Goal: Task Accomplishment & Management: Manage account settings

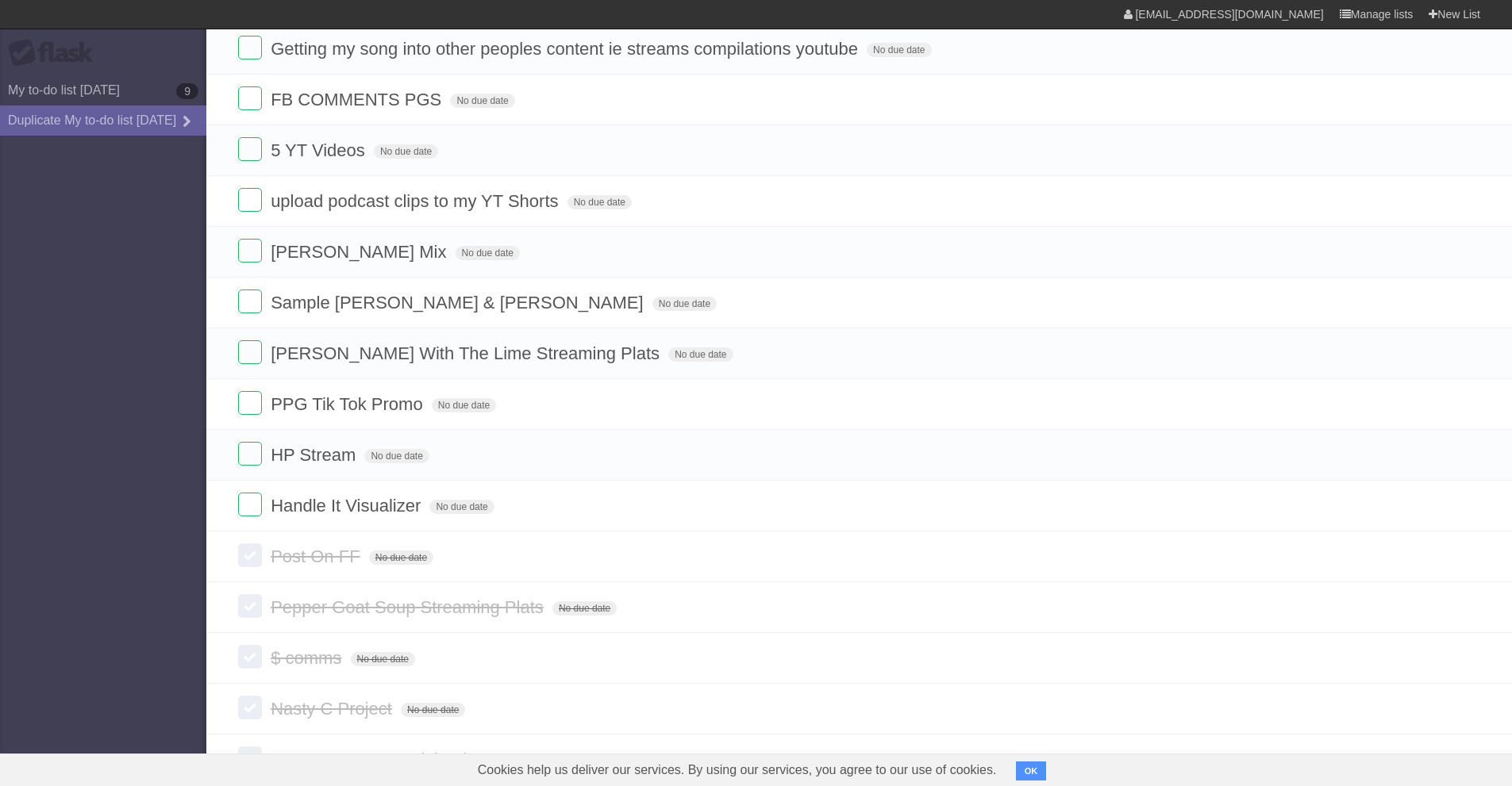
scroll to position [238, 0]
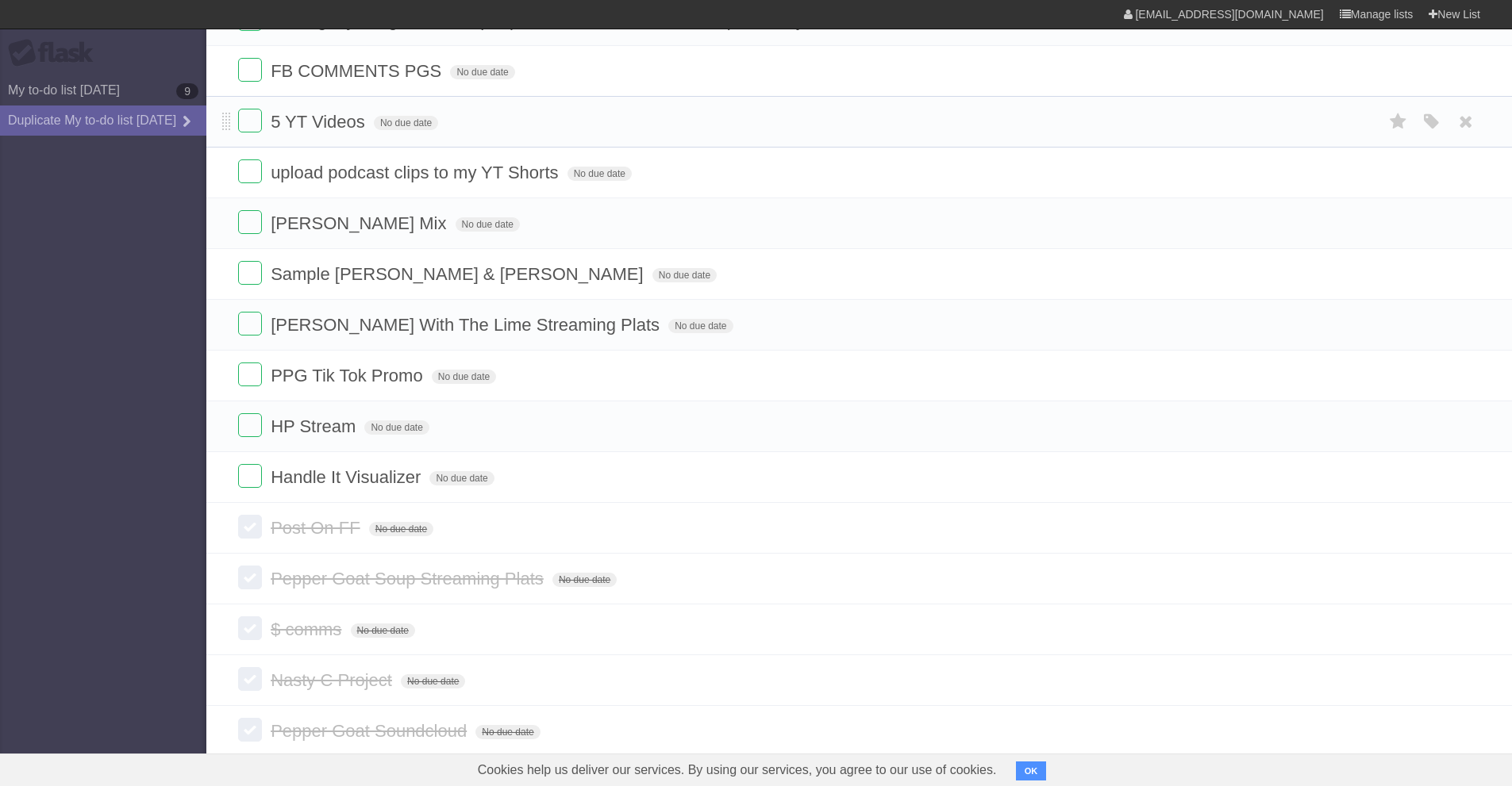
click at [235, 137] on li "5 YT Videos No due date White Red Blue Green Purple Orange" at bounding box center [859, 121] width 1305 height 52
click at [247, 121] on label at bounding box center [250, 120] width 24 height 24
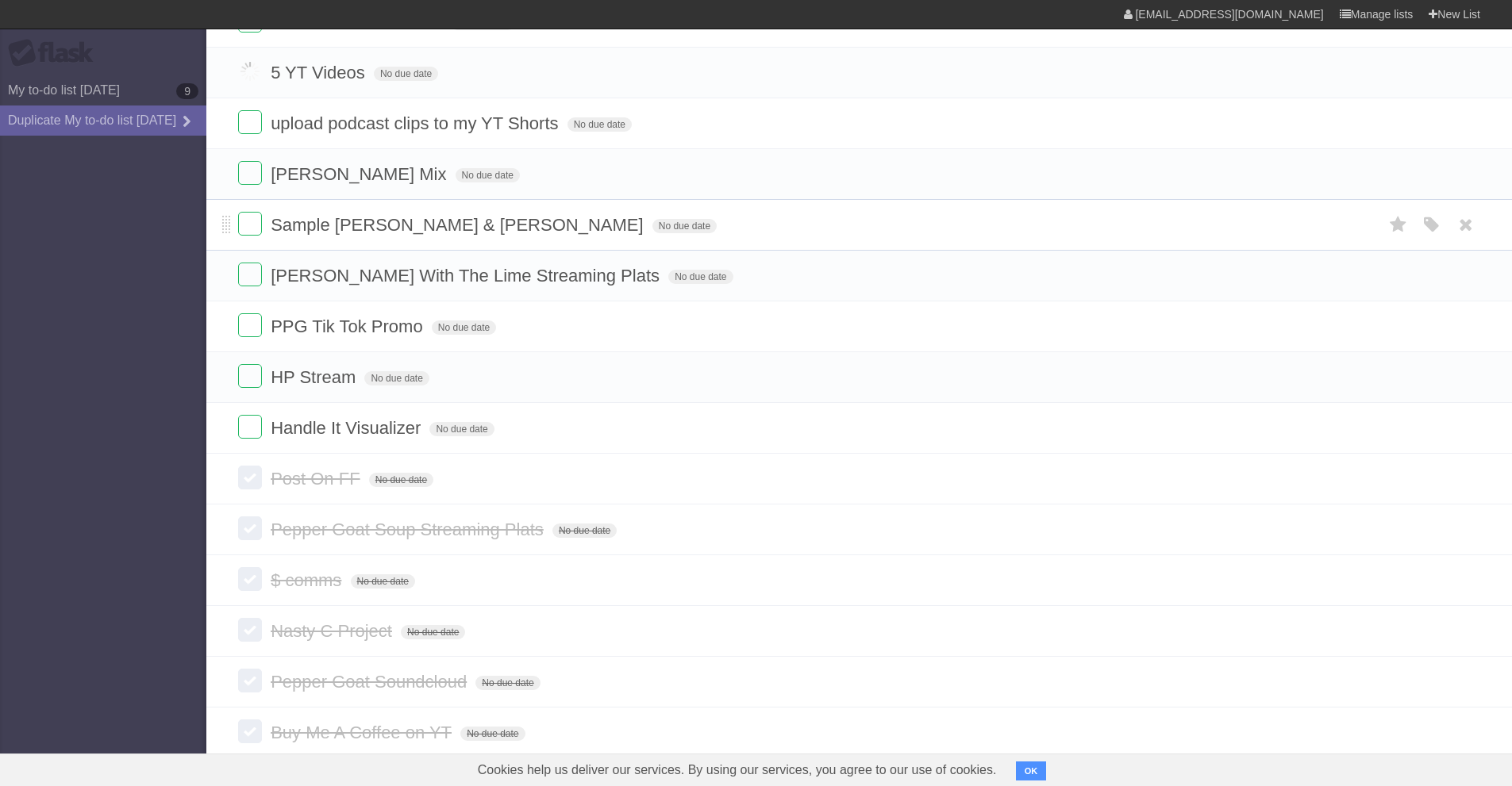
scroll to position [315, 0]
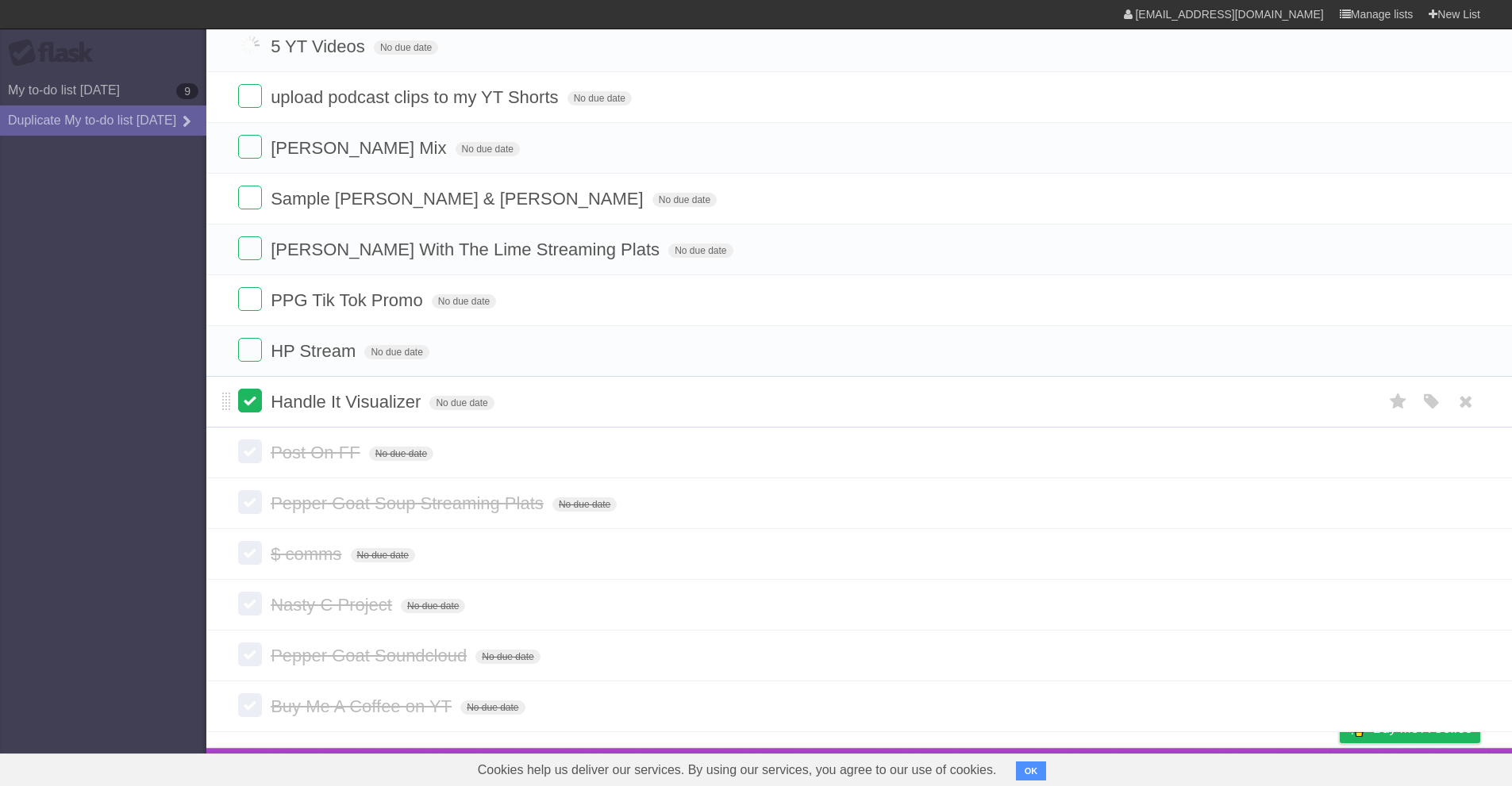
click at [254, 407] on label at bounding box center [250, 400] width 24 height 24
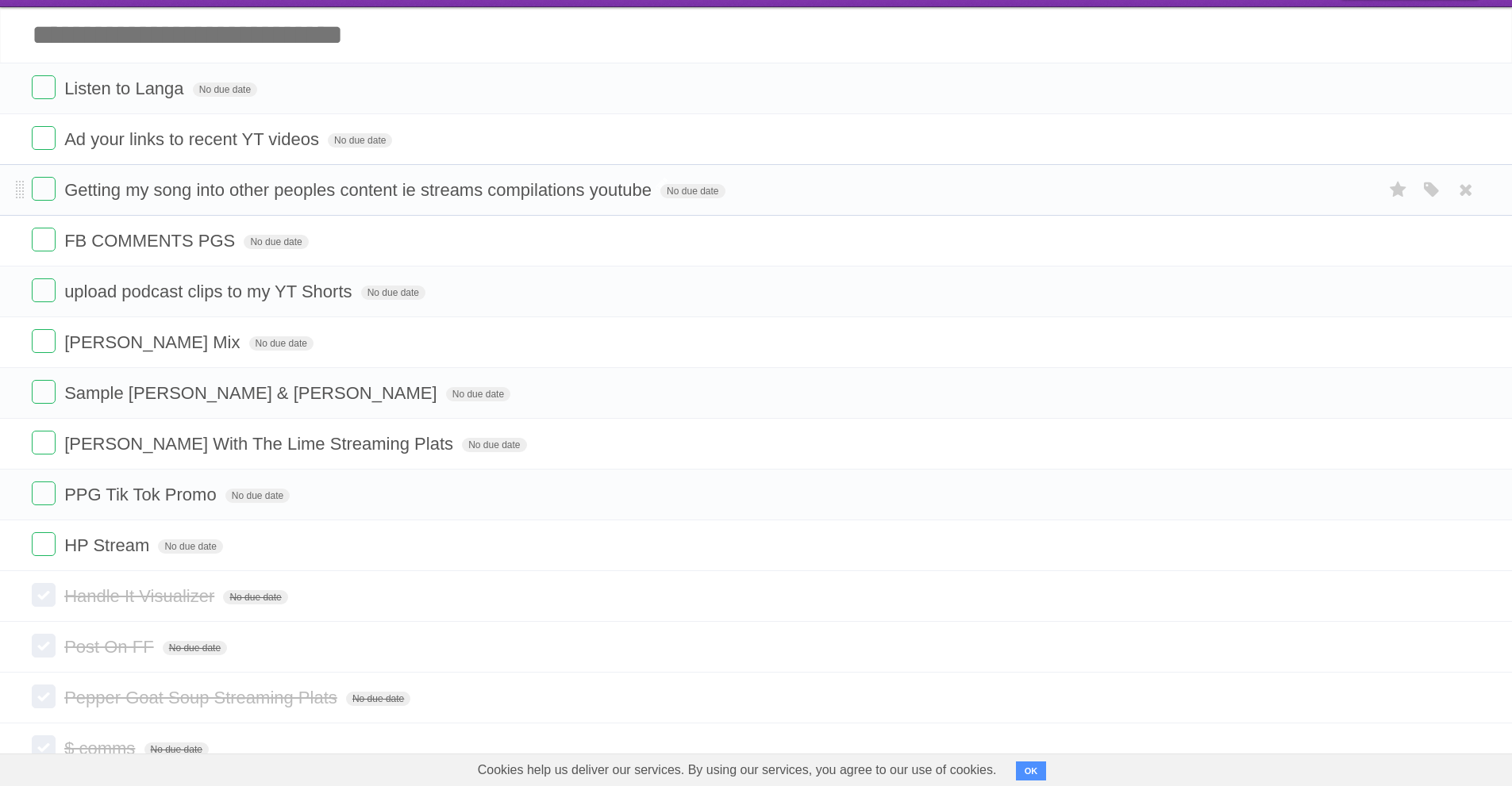
scroll to position [163, 0]
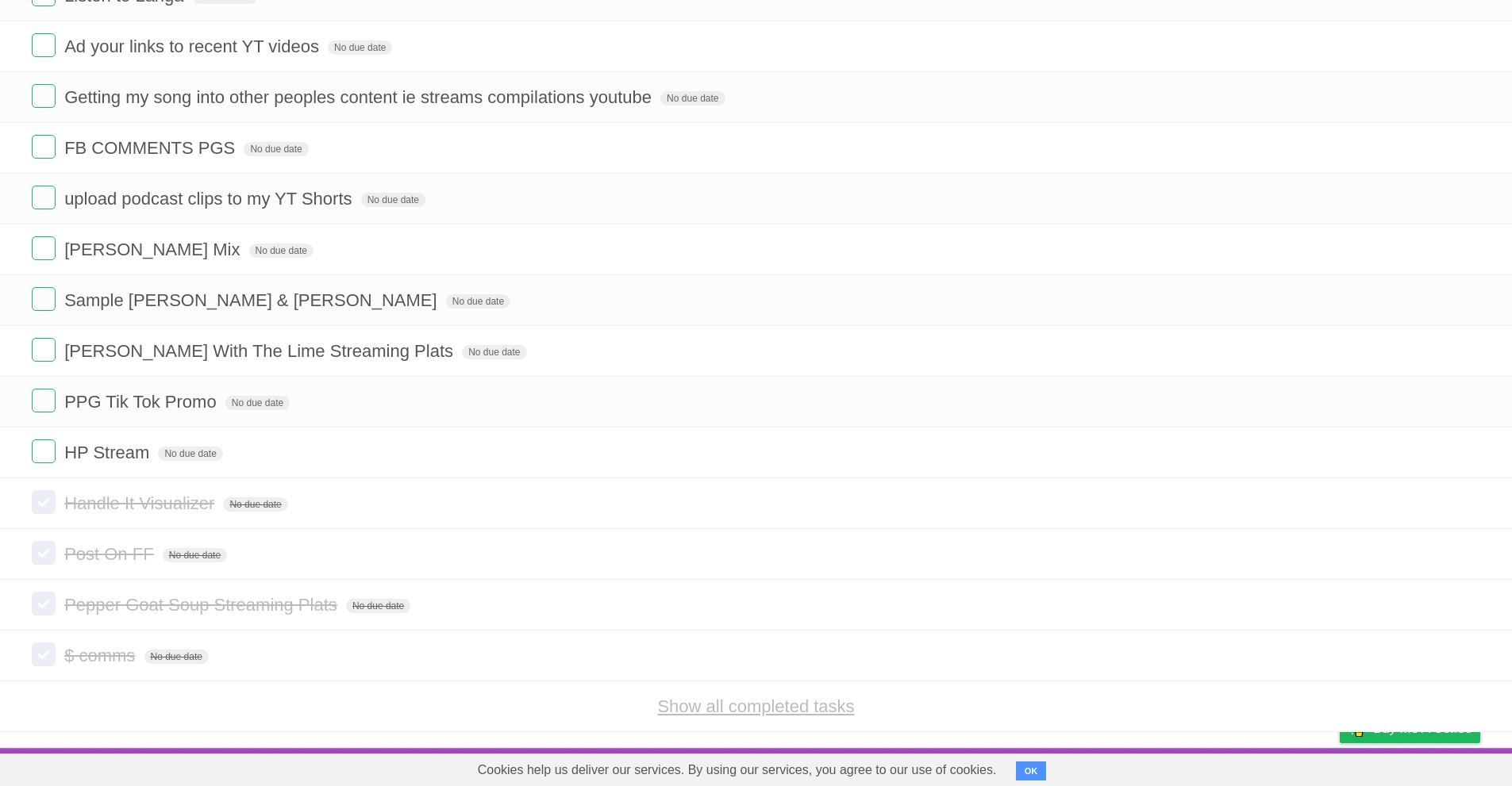
click at [783, 702] on link "Show all completed tasks" at bounding box center [756, 706] width 197 height 20
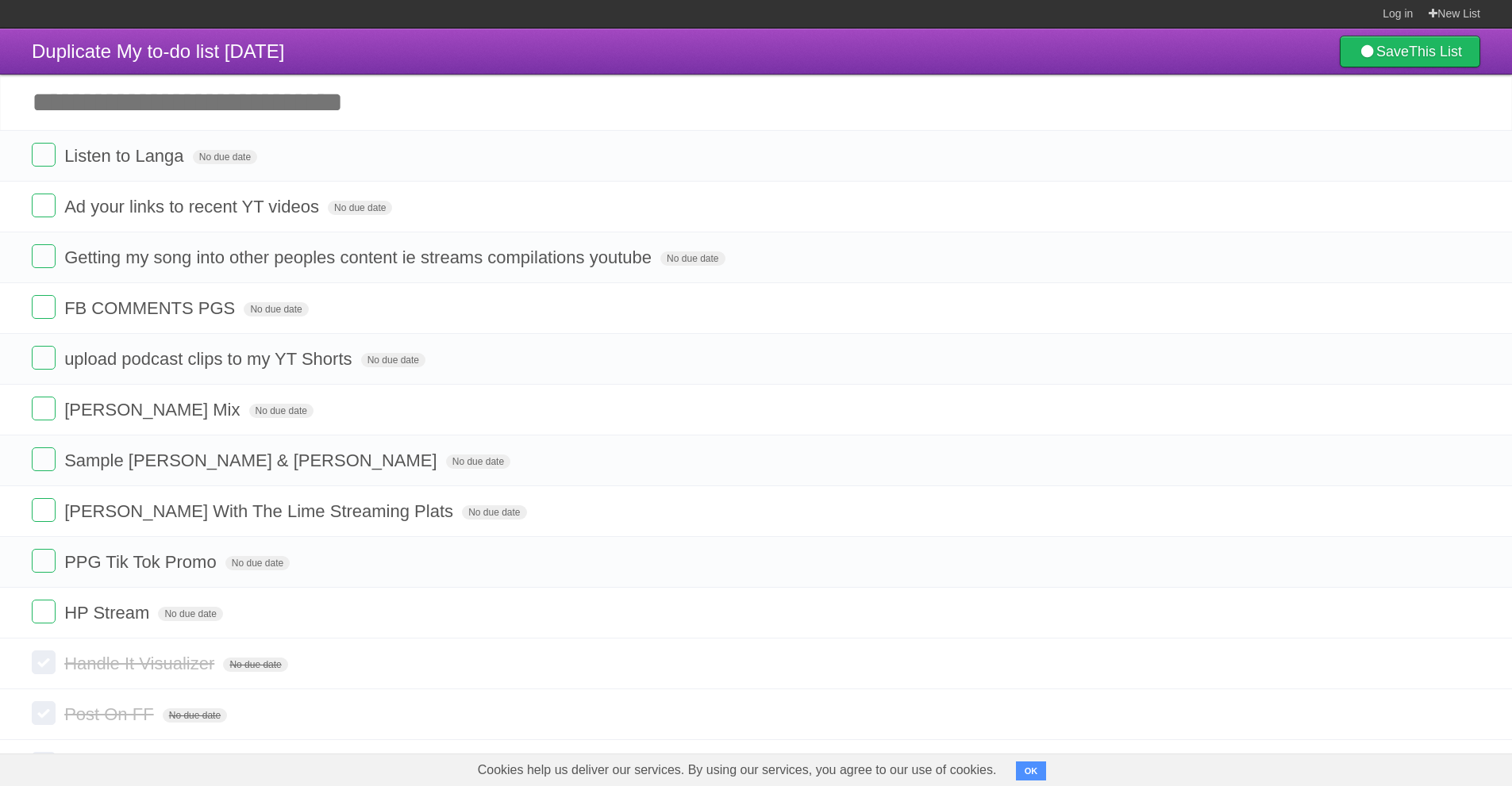
scroll to position [0, 0]
